Goal: Information Seeking & Learning: Learn about a topic

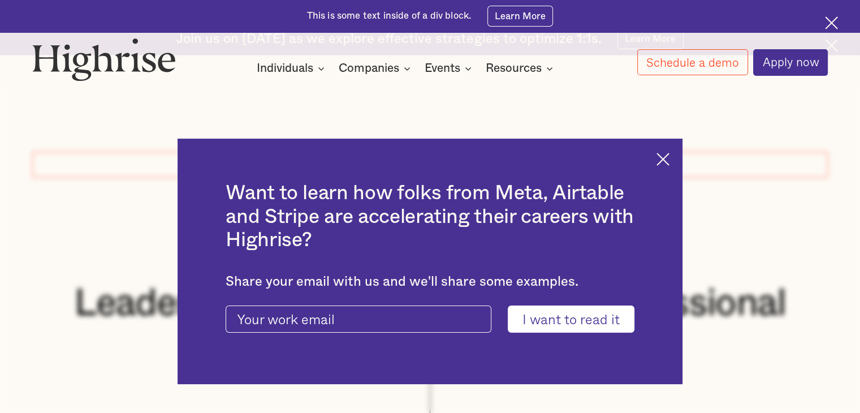
scroll to position [418, 0]
click at [834, 21] on img at bounding box center [831, 22] width 13 height 13
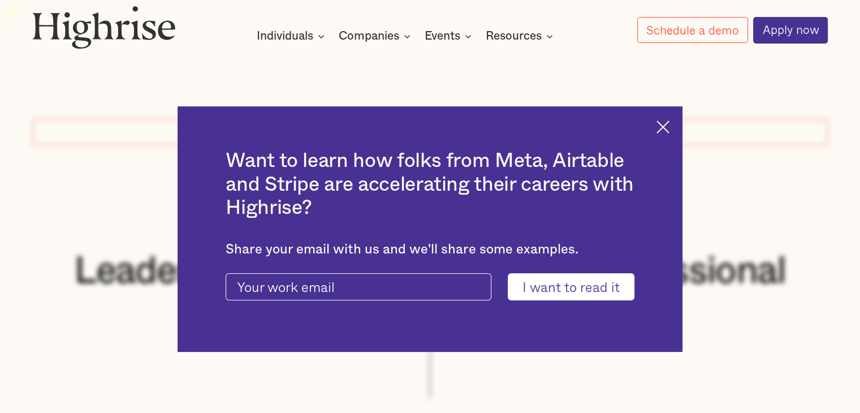
drag, startPoint x: 672, startPoint y: 102, endPoint x: 640, endPoint y: 109, distance: 32.5
click at [669, 120] on img at bounding box center [662, 126] width 13 height 13
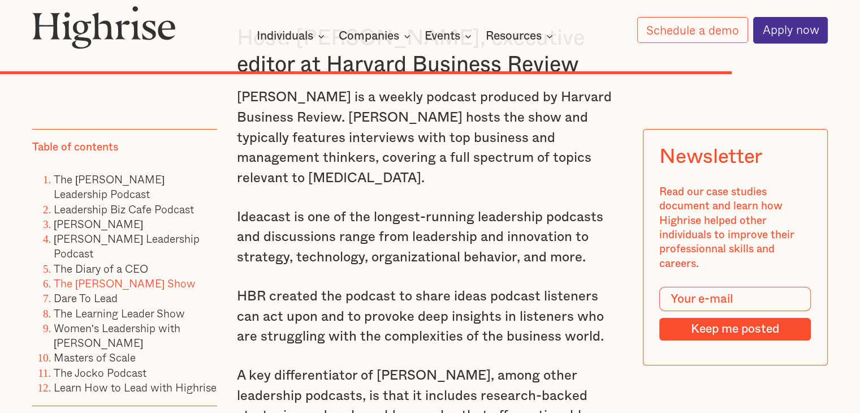
scroll to position [0, 0]
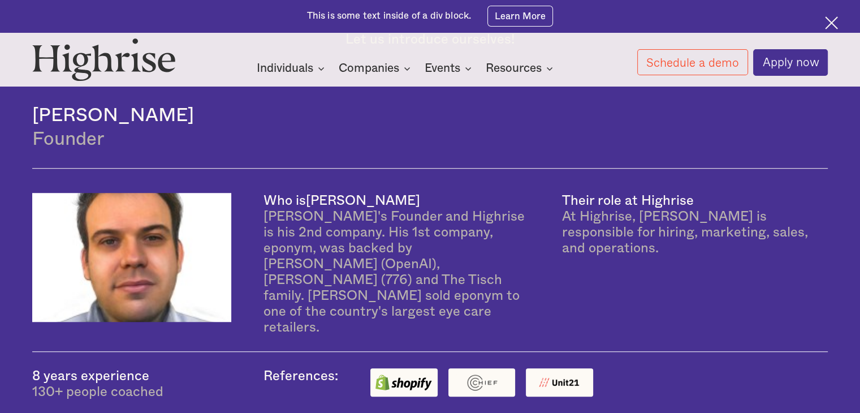
scroll to position [720, 0]
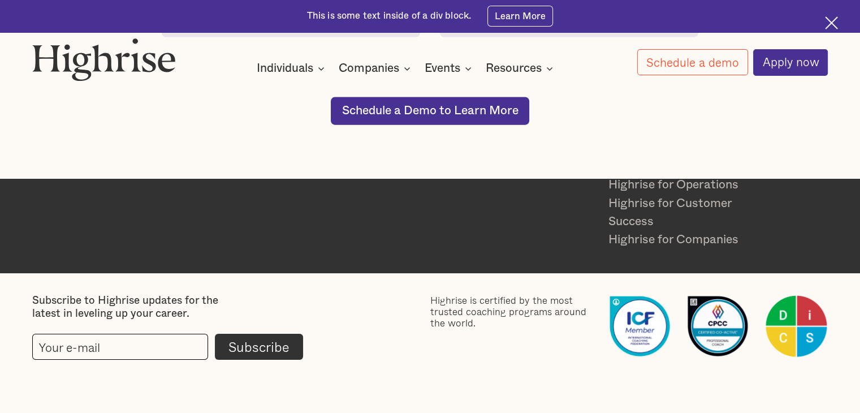
scroll to position [2600, 0]
